Goal: Book appointment/travel/reservation

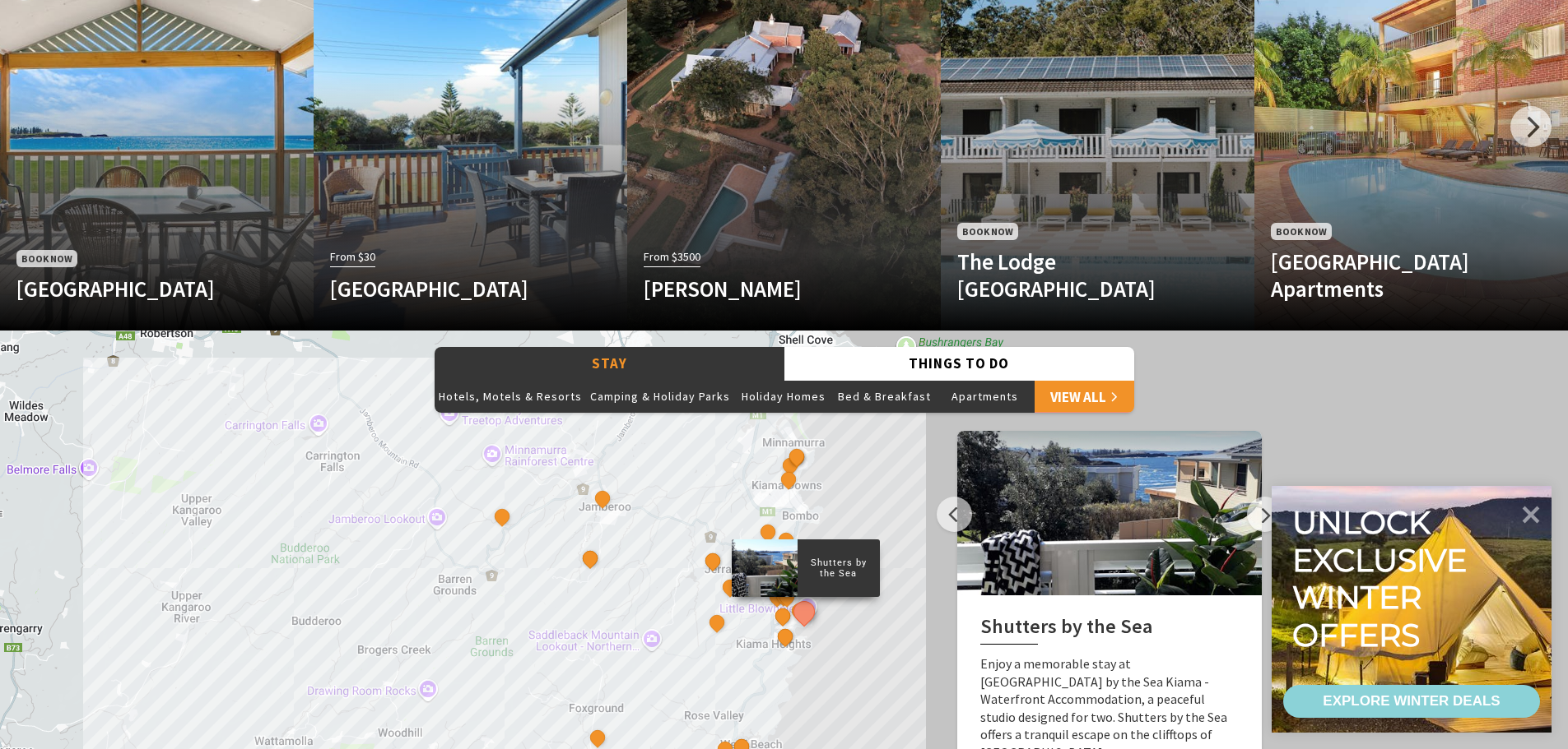
scroll to position [1069, 0]
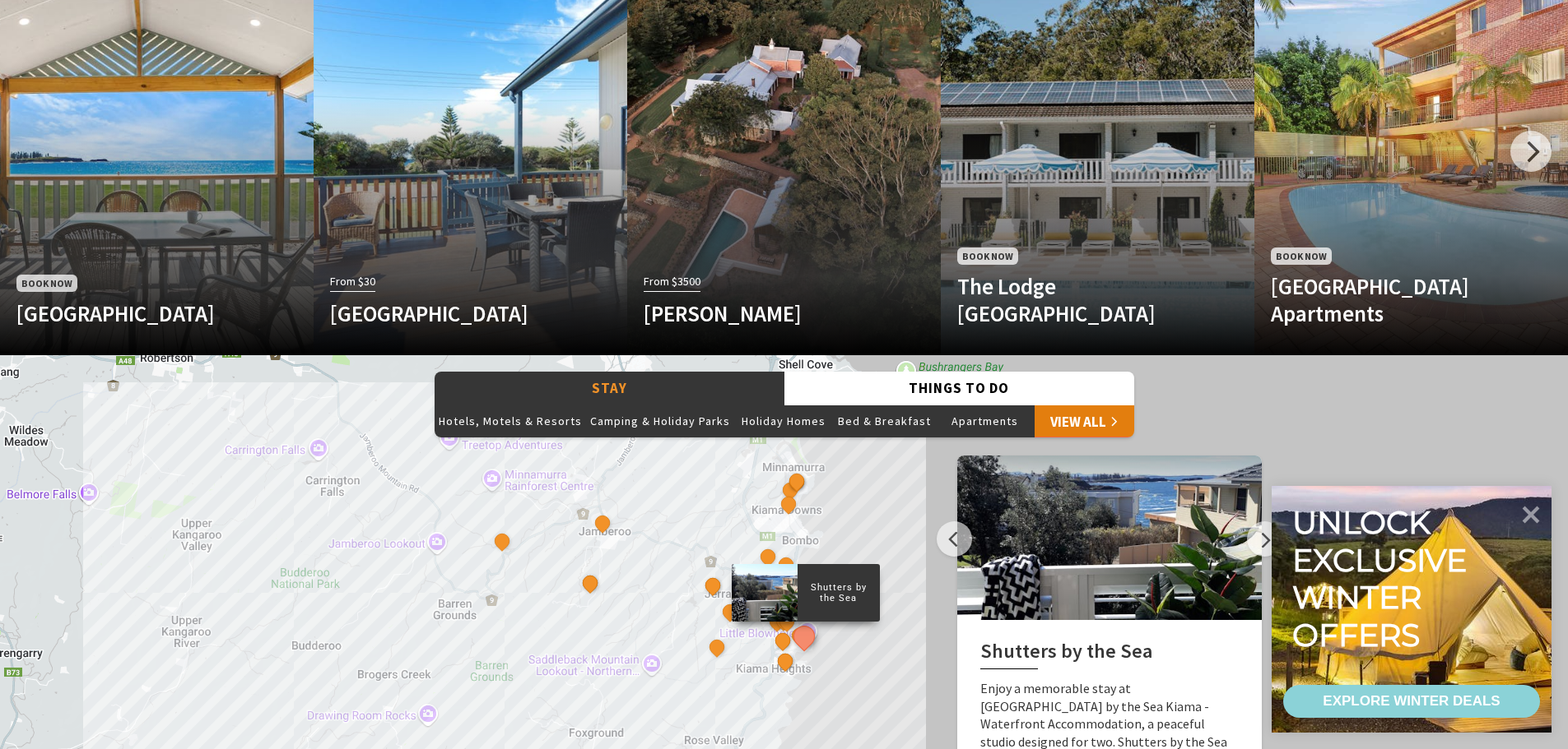
click at [1075, 423] on link "View All" at bounding box center [1084, 421] width 100 height 33
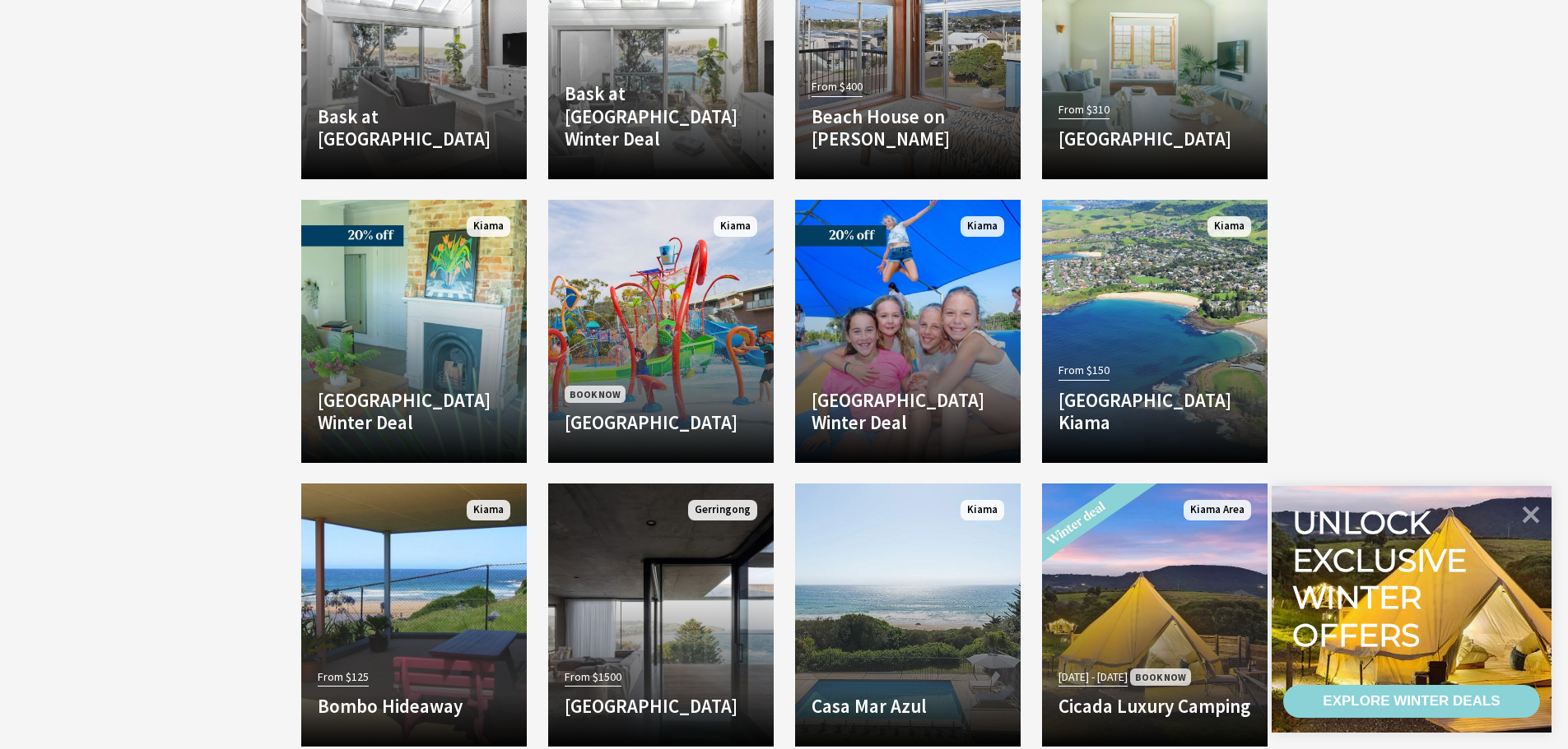
scroll to position [3043, 0]
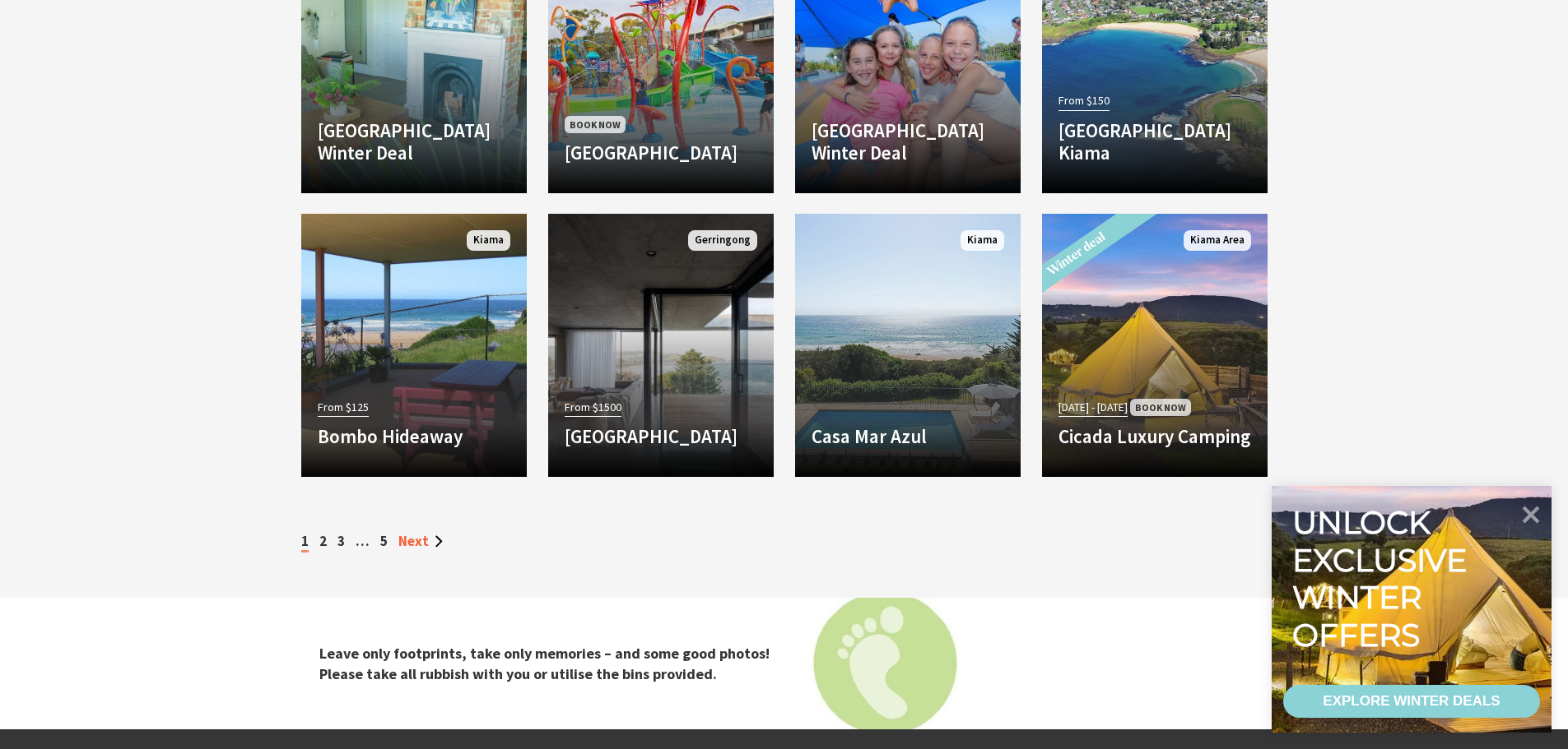
click at [421, 546] on link "Next" at bounding box center [420, 541] width 45 height 18
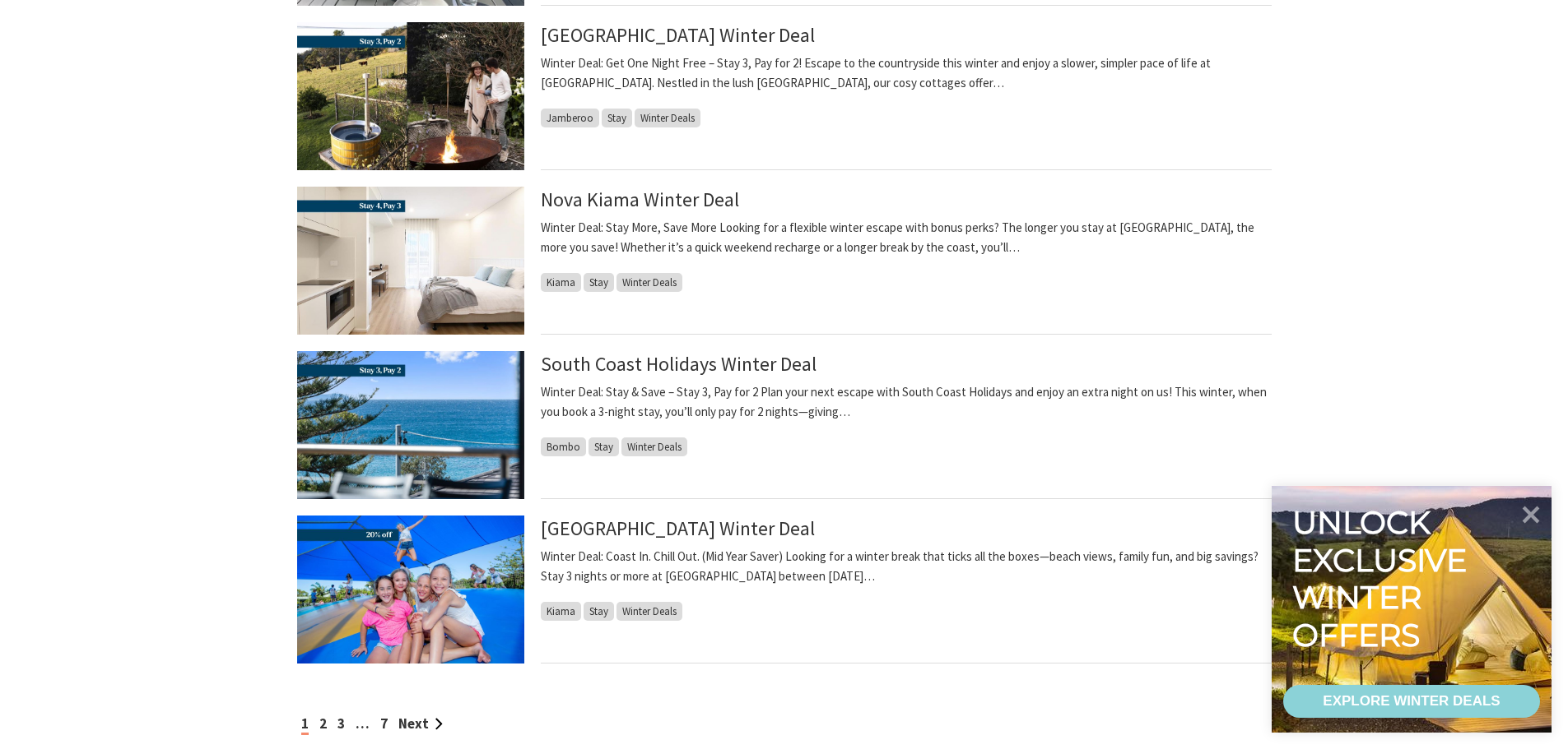
scroll to position [1563, 0]
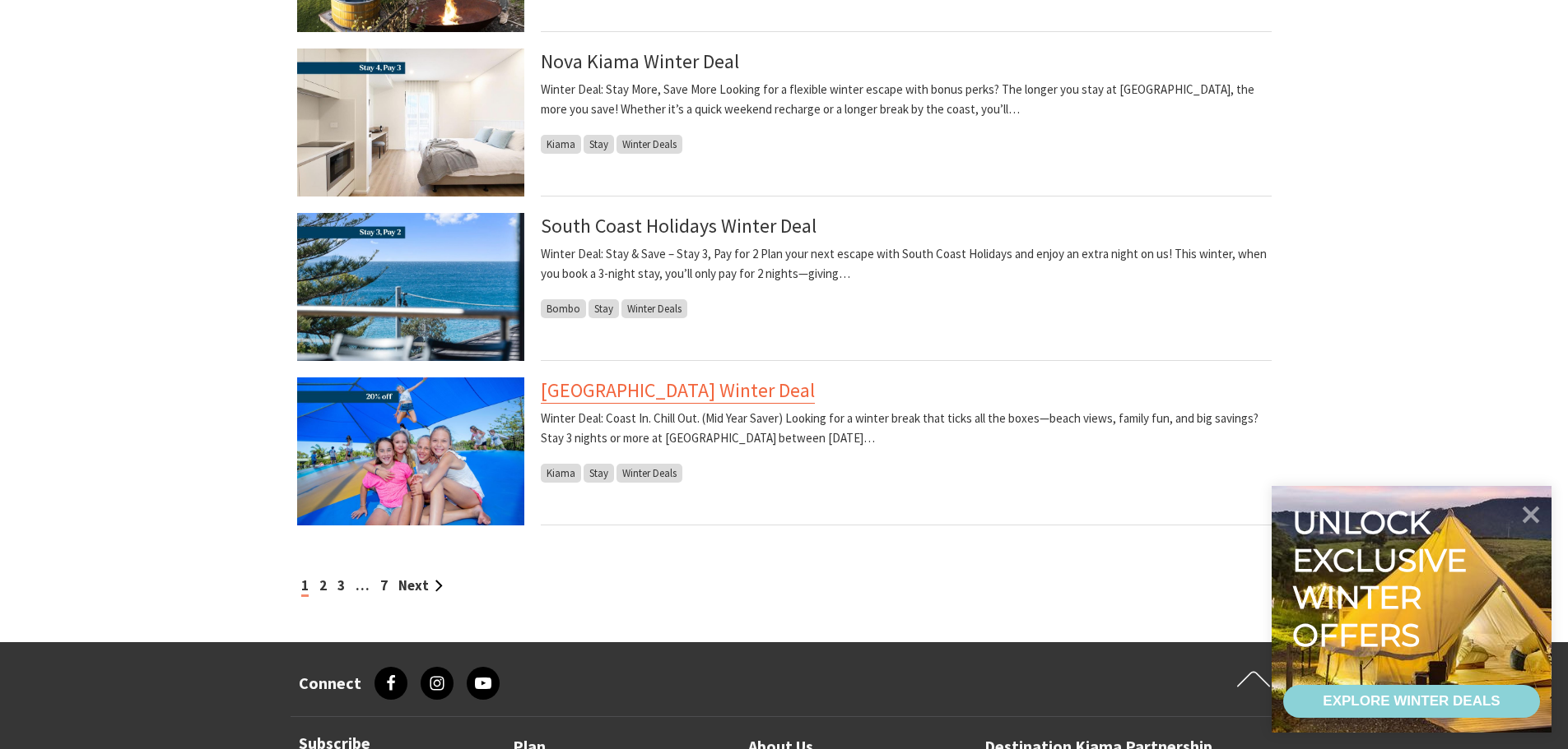
click at [667, 395] on link "[GEOGRAPHIC_DATA] Winter Deal" at bounding box center [678, 390] width 274 height 26
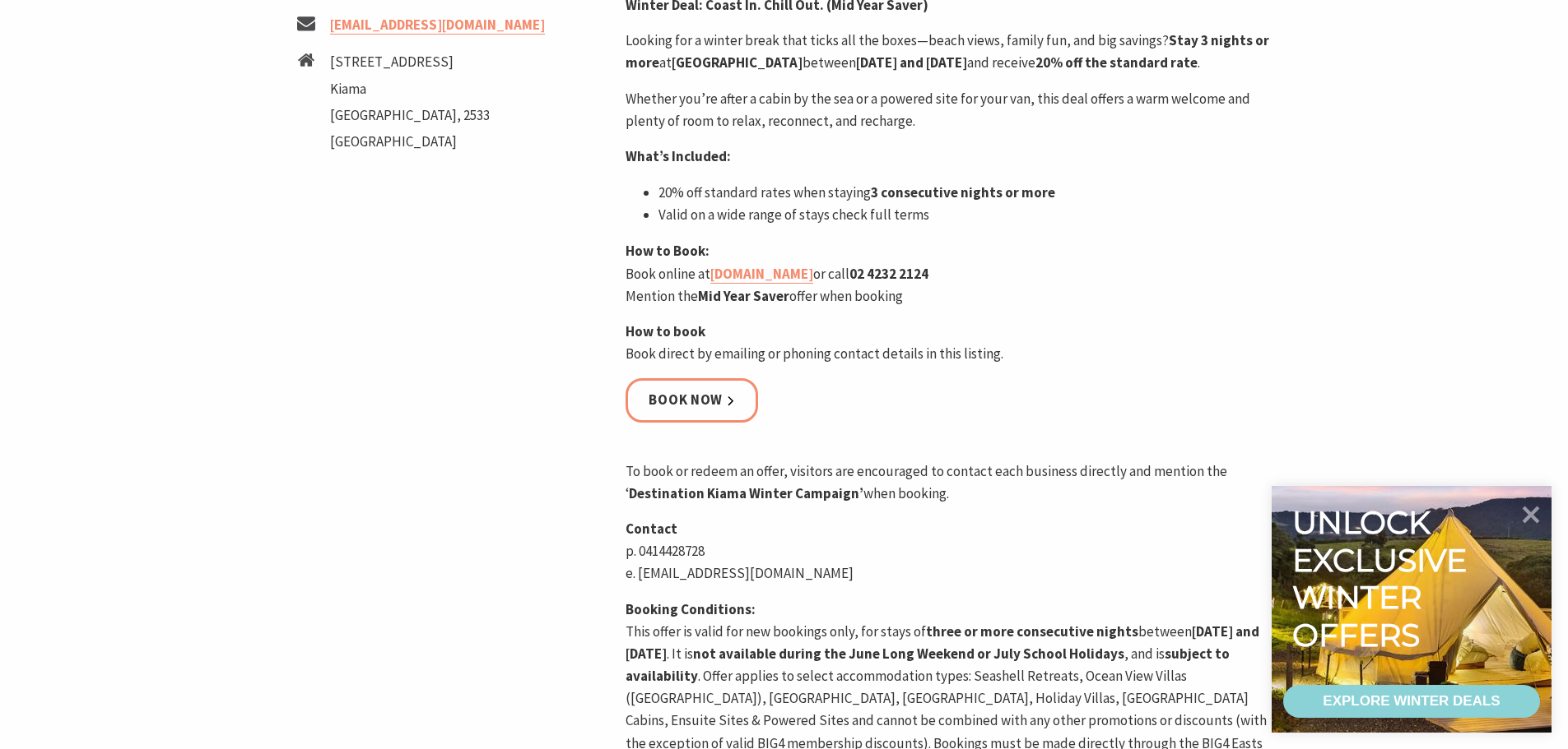
scroll to position [740, 0]
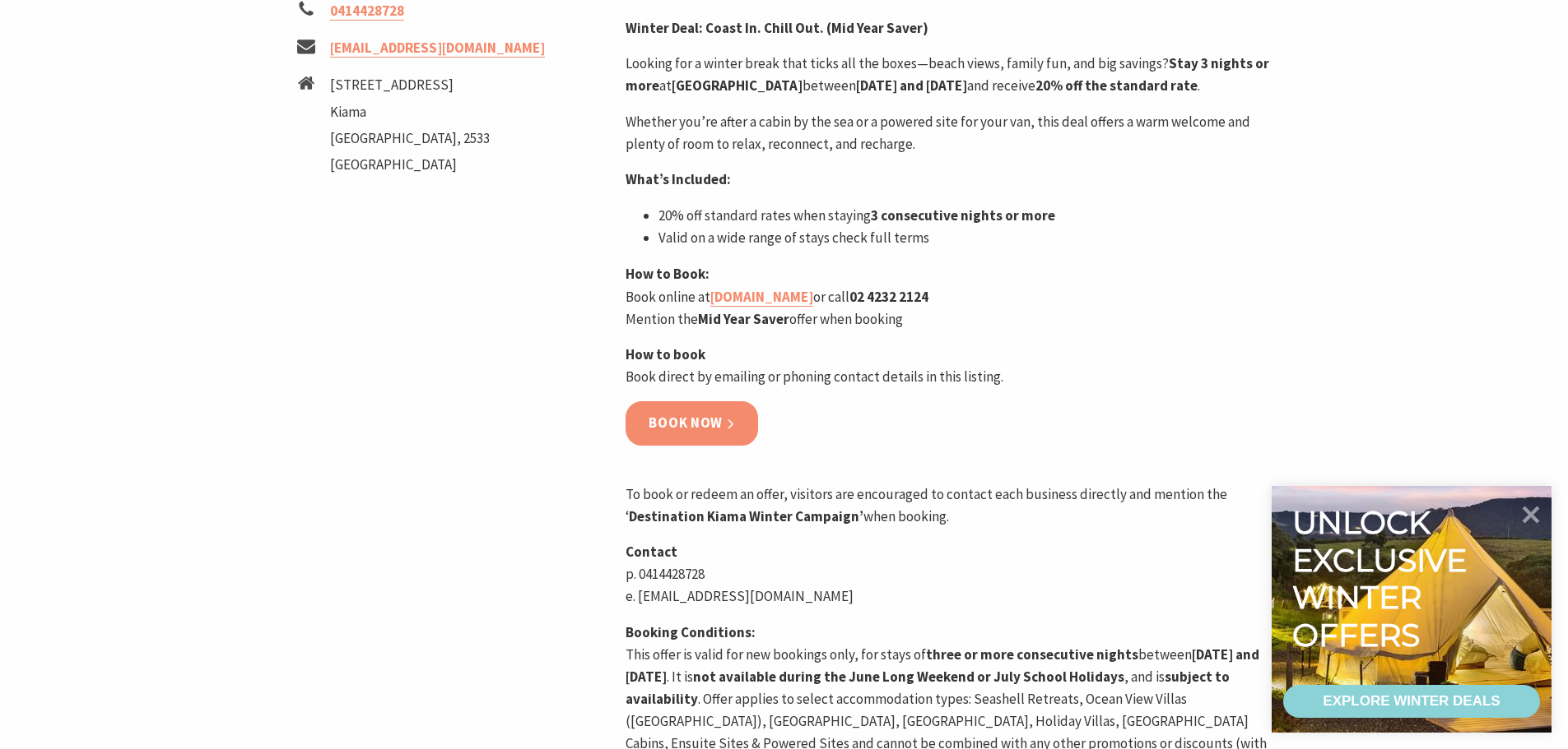
click at [660, 445] on link "Book now" at bounding box center [692, 423] width 133 height 44
click at [667, 445] on link "Book now" at bounding box center [692, 423] width 133 height 44
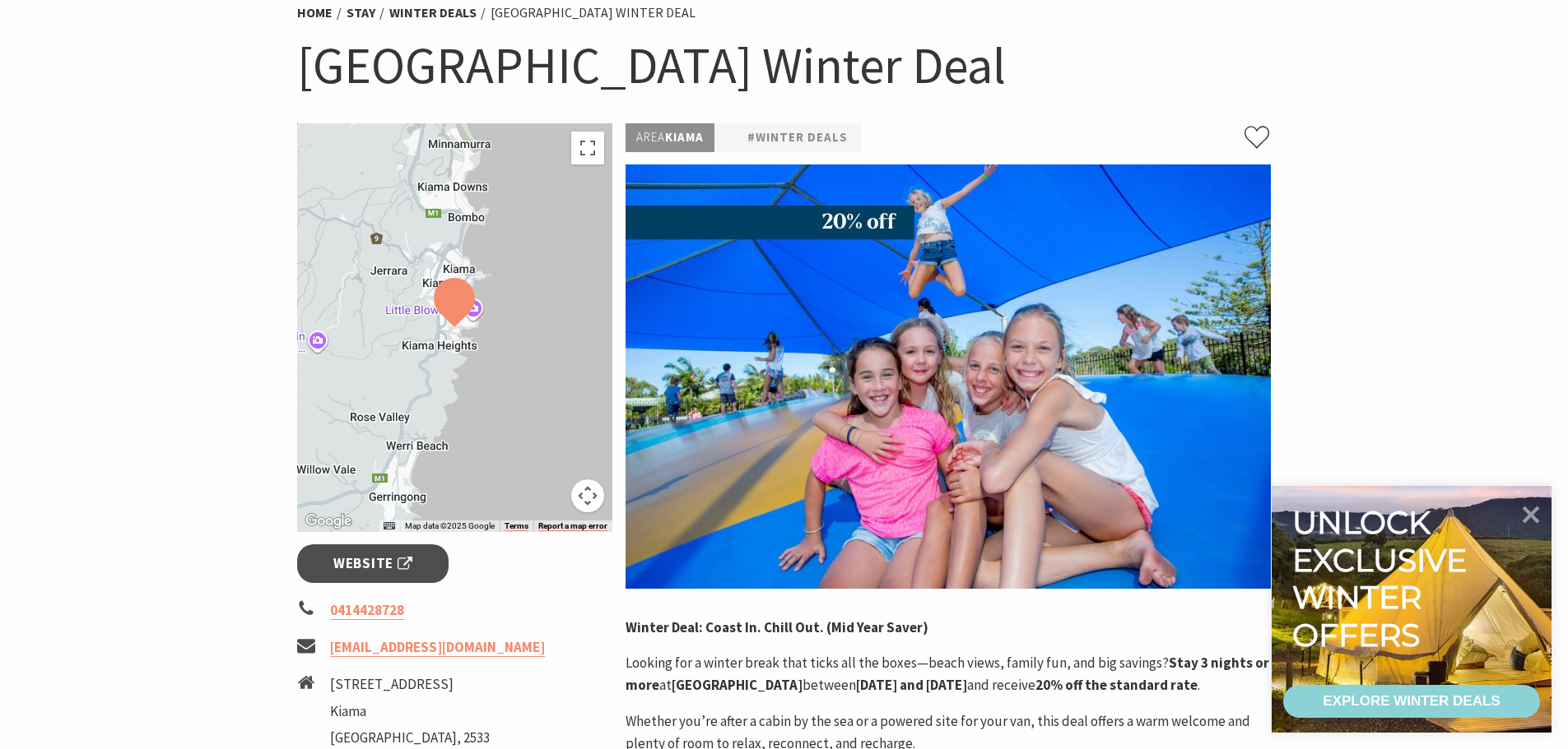
scroll to position [82, 0]
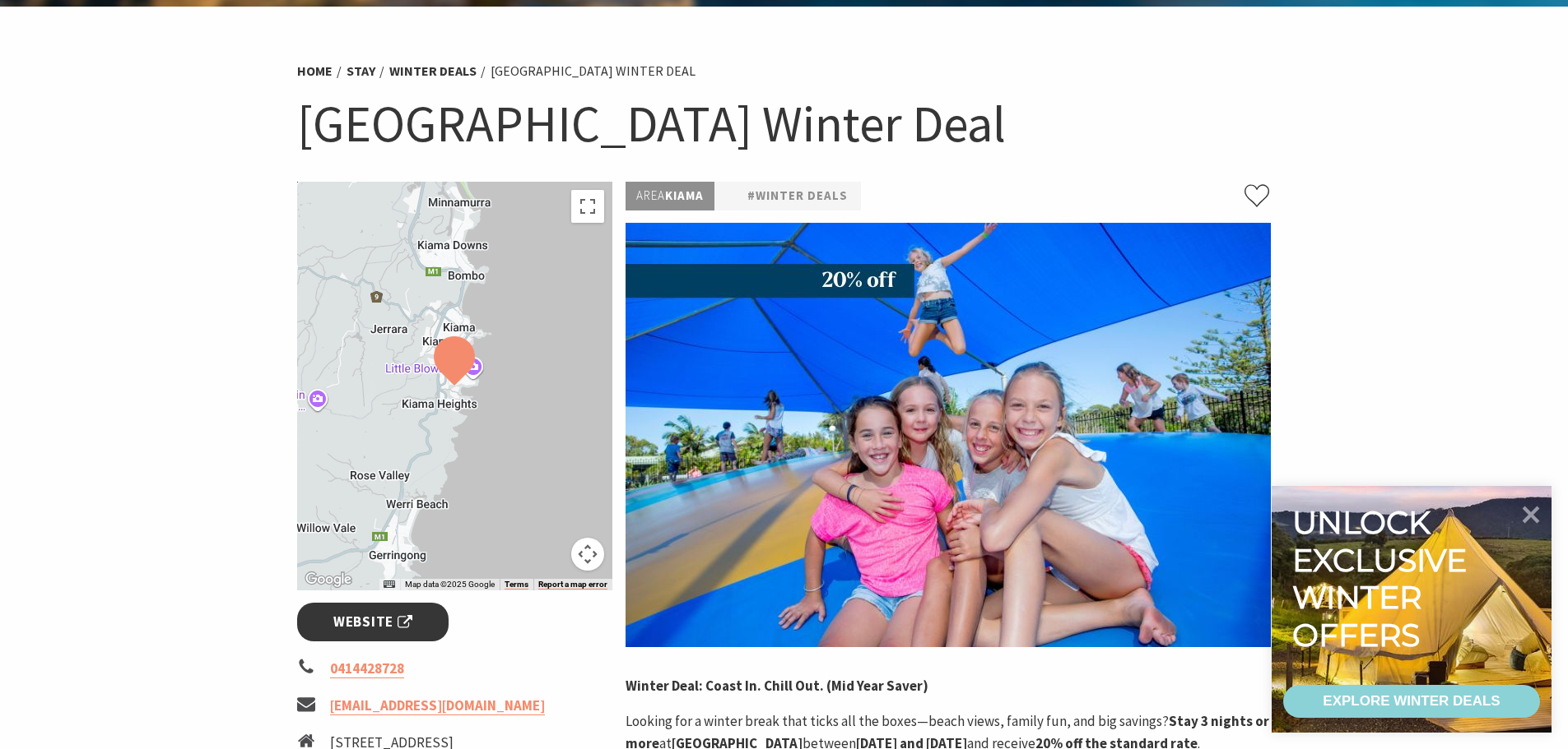
click at [361, 631] on span "Website" at bounding box center [373, 622] width 79 height 22
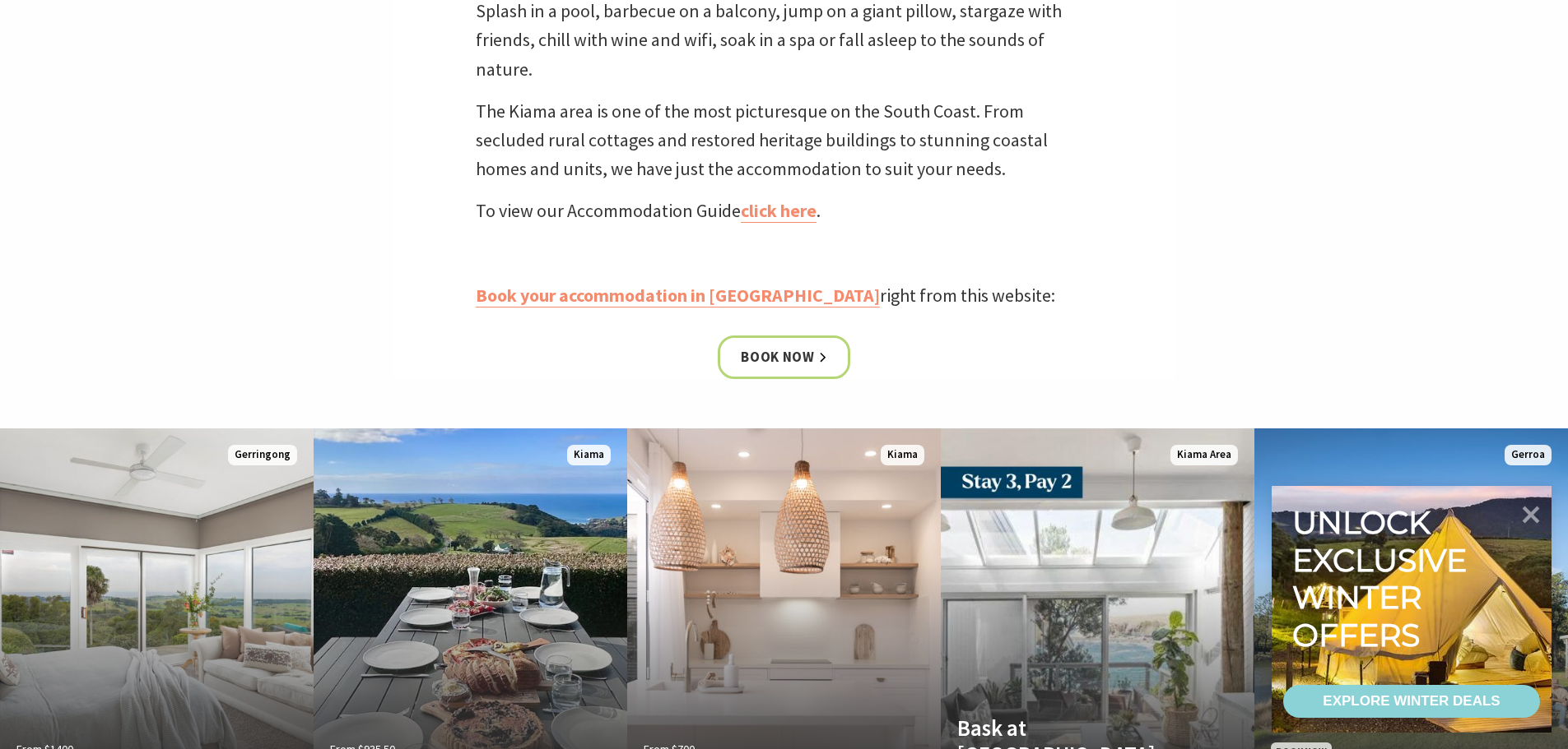
scroll to position [822, 0]
